Goal: Information Seeking & Learning: Learn about a topic

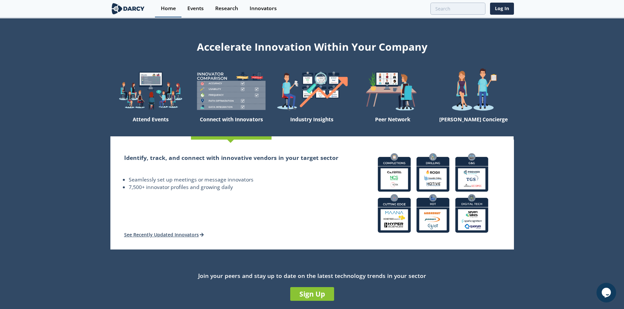
click at [167, 8] on div "Home" at bounding box center [168, 8] width 15 height 5
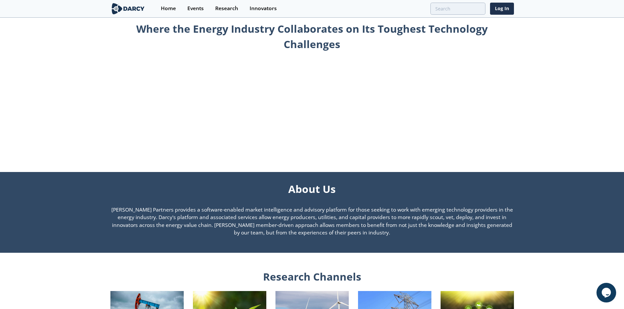
scroll to position [295, 0]
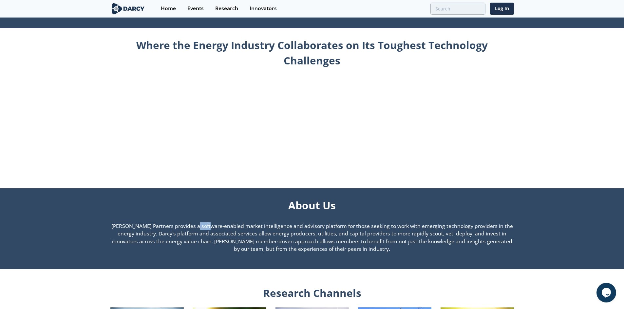
drag, startPoint x: 153, startPoint y: 228, endPoint x: 165, endPoint y: 228, distance: 12.1
click at [165, 228] on p "[PERSON_NAME] Partners provides a software-enabled market intelligence and advi…" at bounding box center [311, 238] width 403 height 31
click at [179, 230] on p "[PERSON_NAME] Partners provides a software-enabled market intelligence and advi…" at bounding box center [311, 238] width 403 height 31
drag, startPoint x: 155, startPoint y: 227, endPoint x: 374, endPoint y: 253, distance: 221.1
click at [374, 253] on p "[PERSON_NAME] Partners provides a software-enabled market intelligence and advi…" at bounding box center [311, 238] width 403 height 31
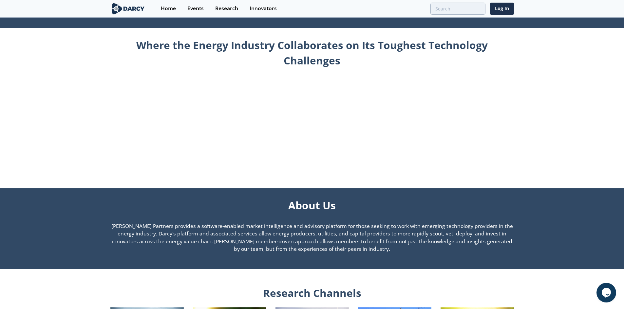
copy p "provides a software-enabled market intelligence and advisory platform for those…"
click at [125, 7] on img at bounding box center [128, 8] width 36 height 11
click at [138, 9] on img at bounding box center [128, 8] width 36 height 11
